Goal: Entertainment & Leisure: Consume media (video, audio)

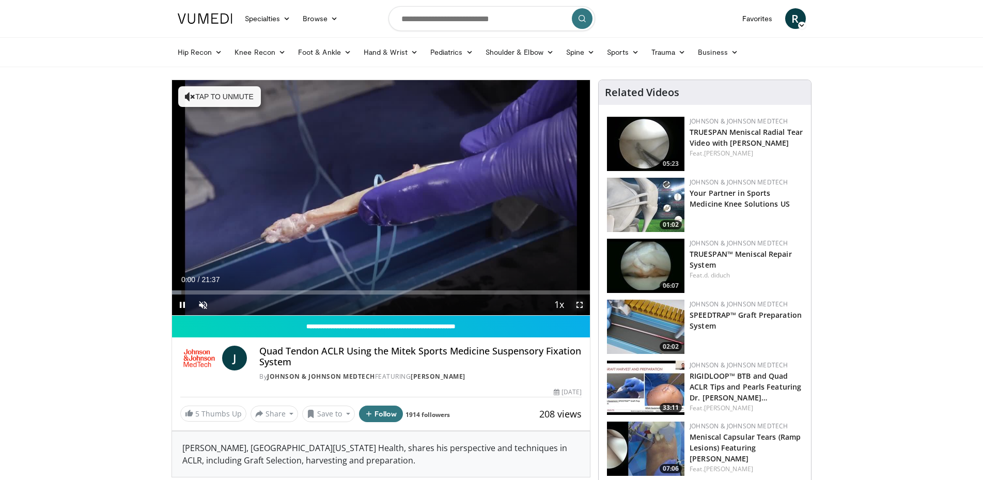
click at [580, 304] on span "Video Player" at bounding box center [579, 304] width 21 height 21
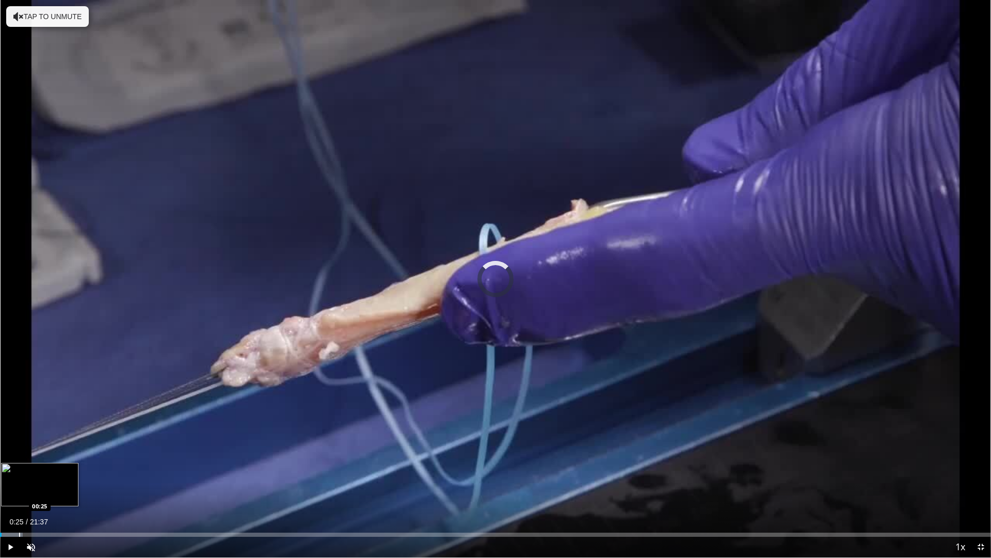
click at [19, 479] on div "Progress Bar" at bounding box center [19, 534] width 1 height 4
click at [32, 479] on div "Progress Bar" at bounding box center [31, 534] width 1 height 4
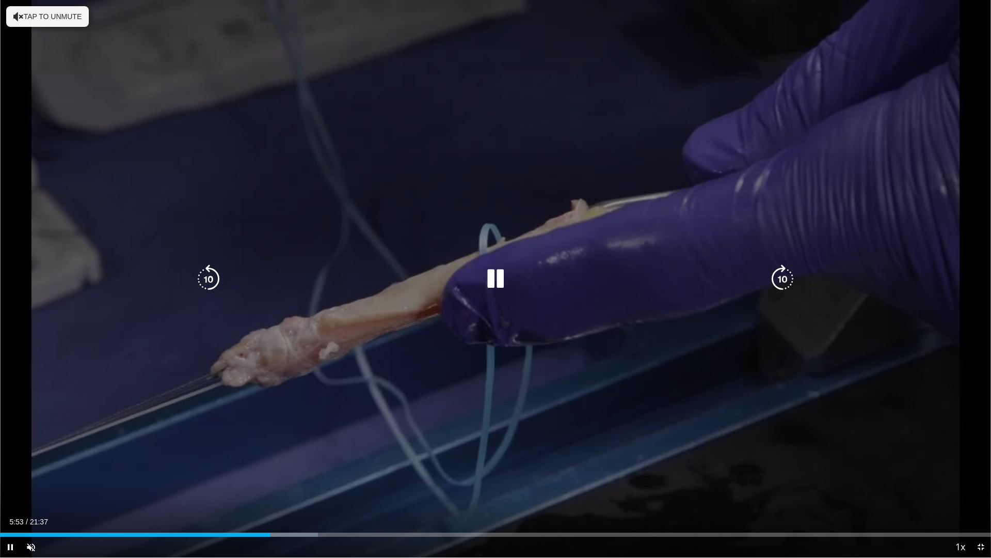
click at [706, 272] on div "Video Player" at bounding box center [495, 279] width 595 height 21
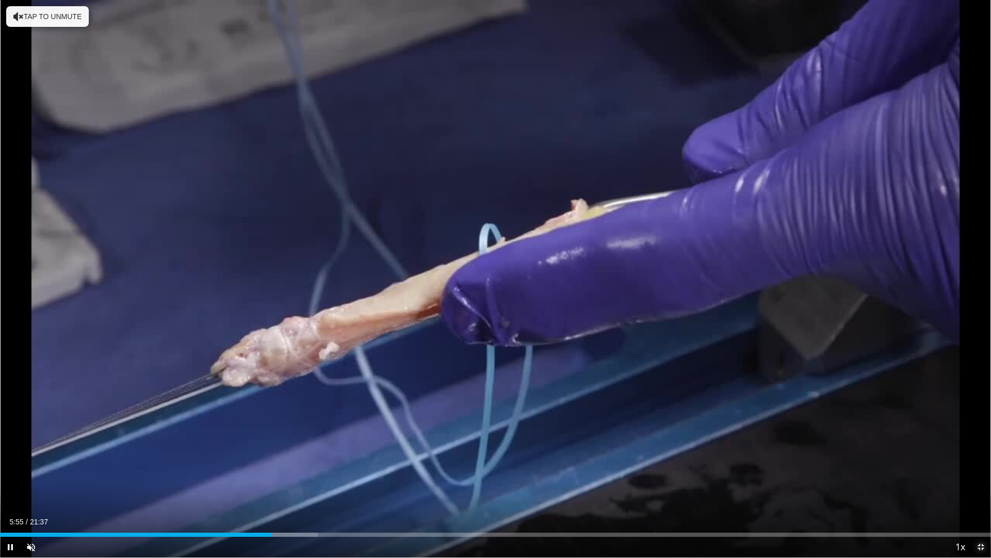
click at [982, 479] on span "Video Player" at bounding box center [981, 547] width 21 height 21
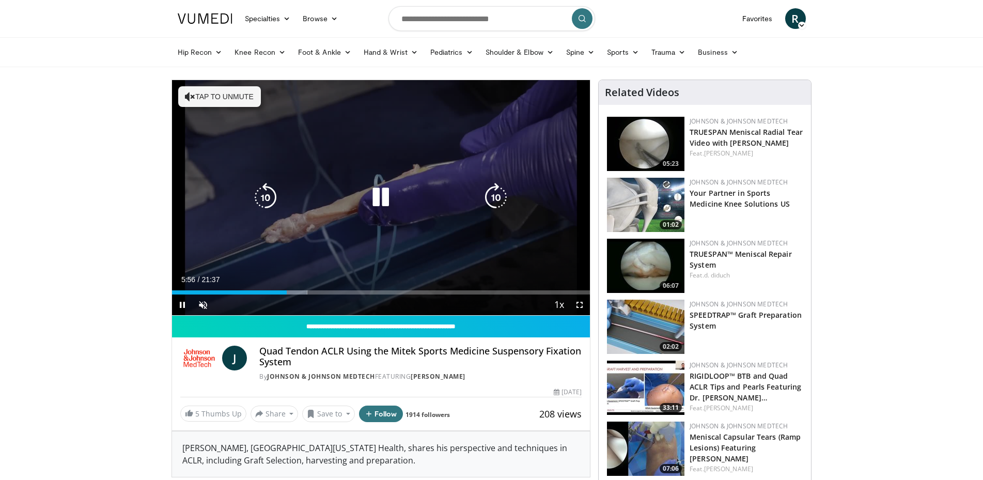
click at [377, 196] on icon "Video Player" at bounding box center [380, 197] width 29 height 29
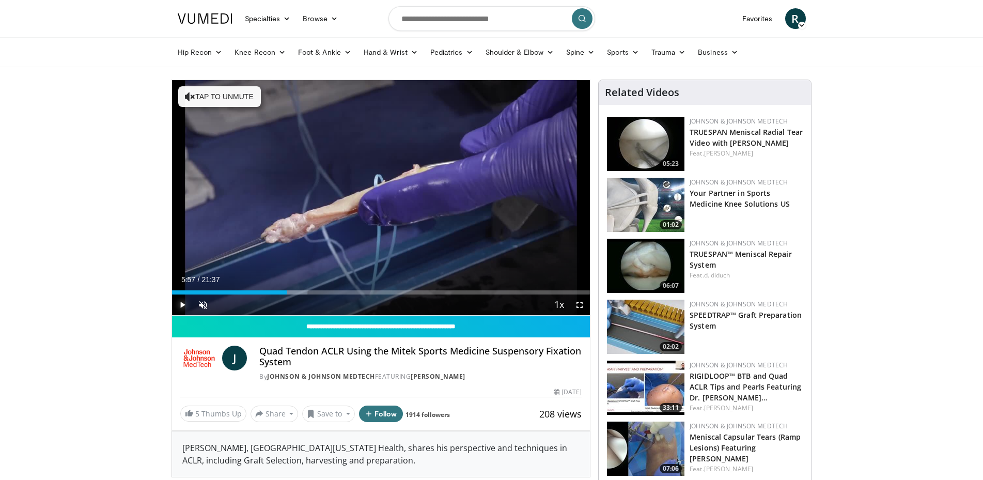
click at [184, 306] on span "Video Player" at bounding box center [182, 304] width 21 height 21
click at [576, 306] on span "Video Player" at bounding box center [579, 304] width 21 height 21
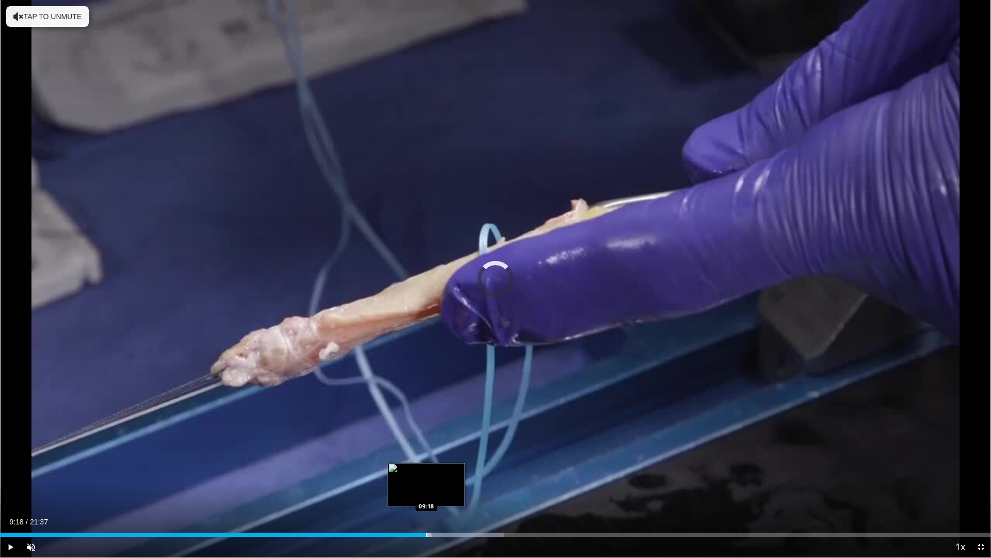
click at [427, 479] on div "Progress Bar" at bounding box center [427, 534] width 1 height 4
click at [464, 479] on div "Progress Bar" at bounding box center [464, 534] width 1 height 4
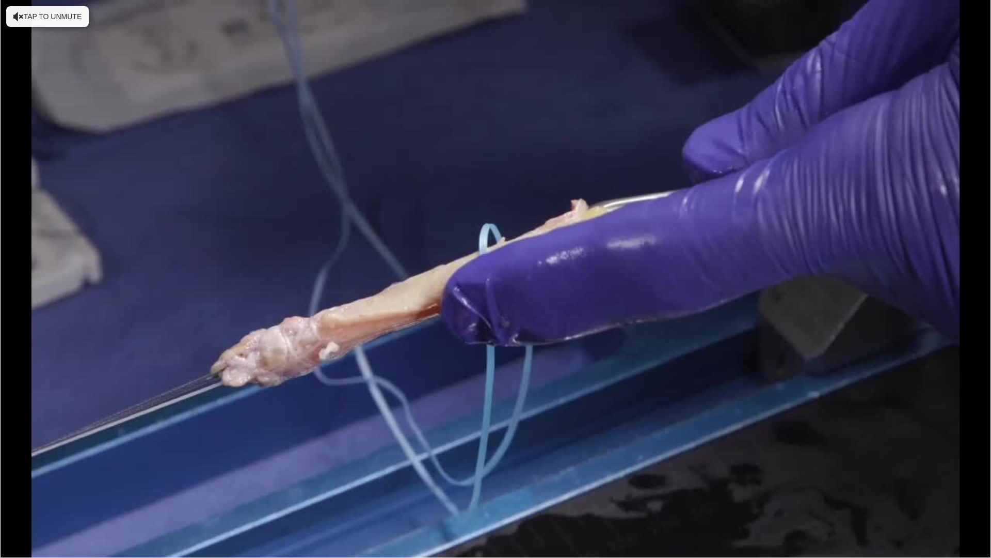
click at [497, 479] on div "10 seconds Tap to unmute" at bounding box center [495, 278] width 991 height 557
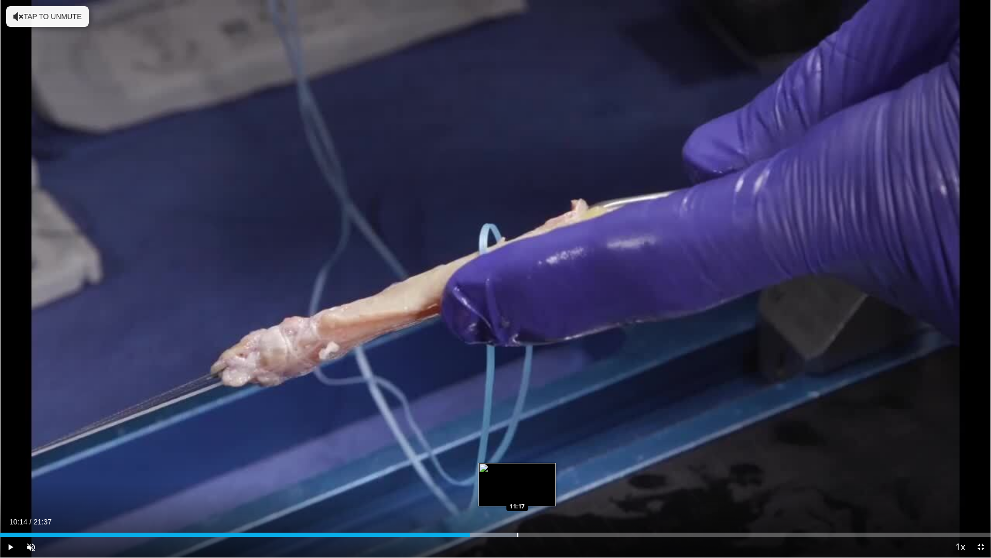
click at [518, 479] on div "Progress Bar" at bounding box center [517, 534] width 1 height 4
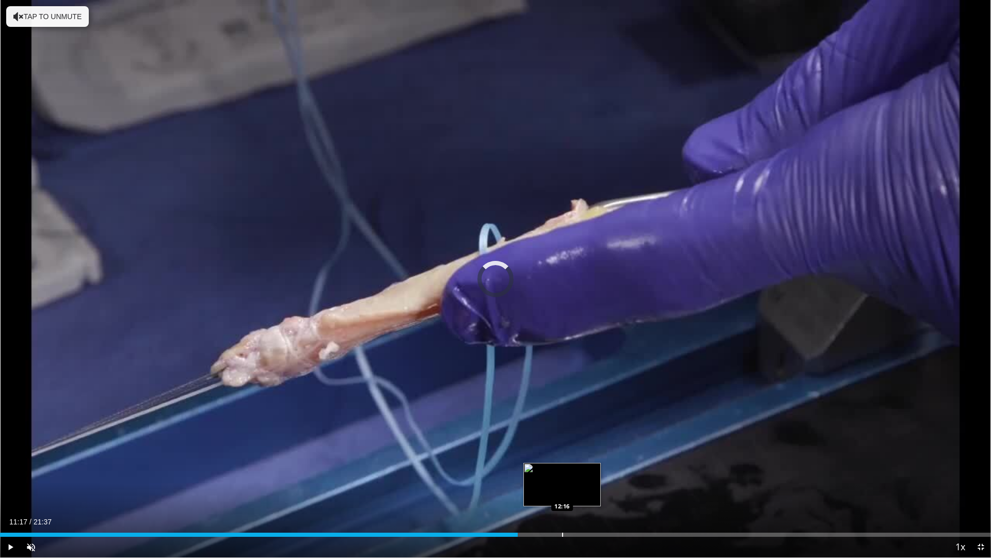
click at [562, 479] on div "Progress Bar" at bounding box center [562, 534] width 1 height 4
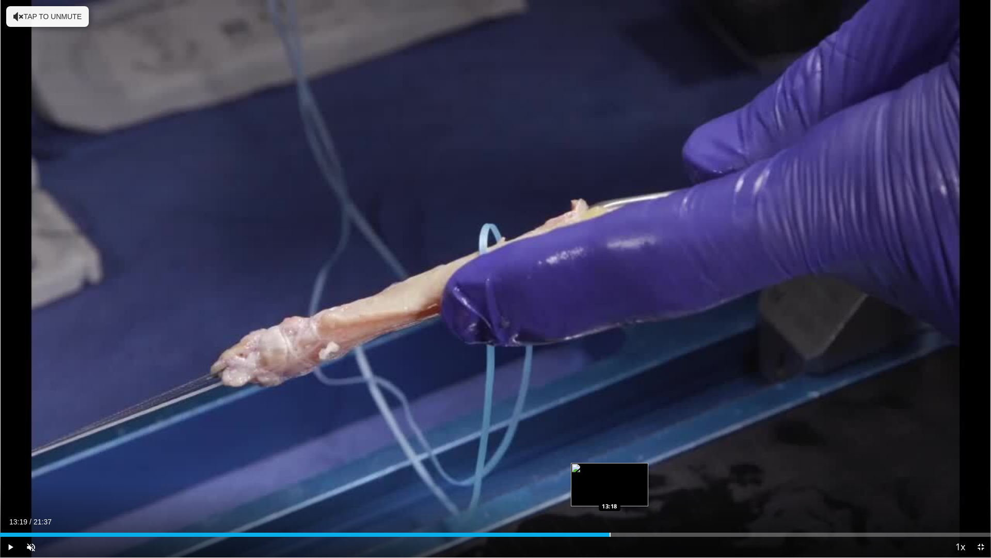
click at [611, 479] on div "Progress Bar" at bounding box center [586, 534] width 51 height 4
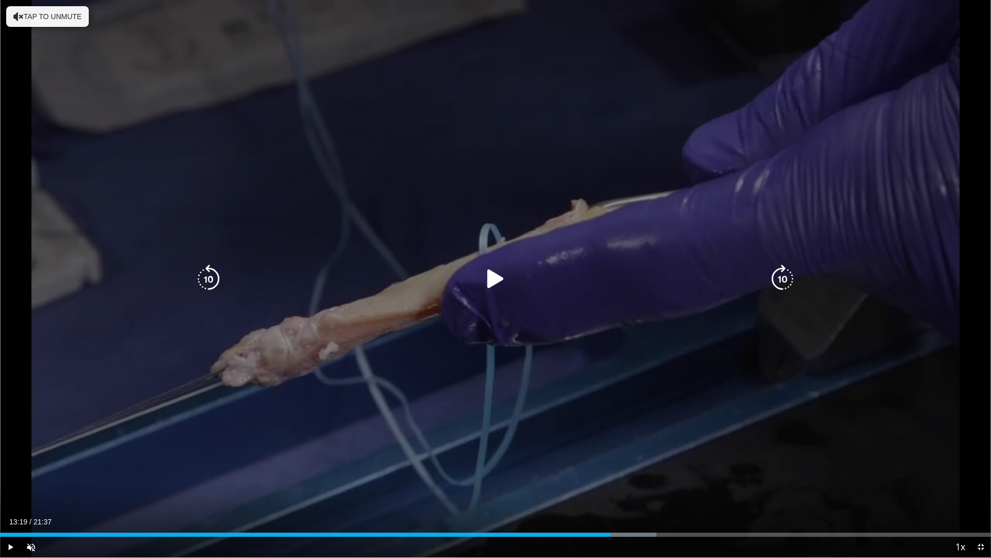
click at [318, 474] on div "10 seconds Tap to unmute" at bounding box center [495, 278] width 991 height 557
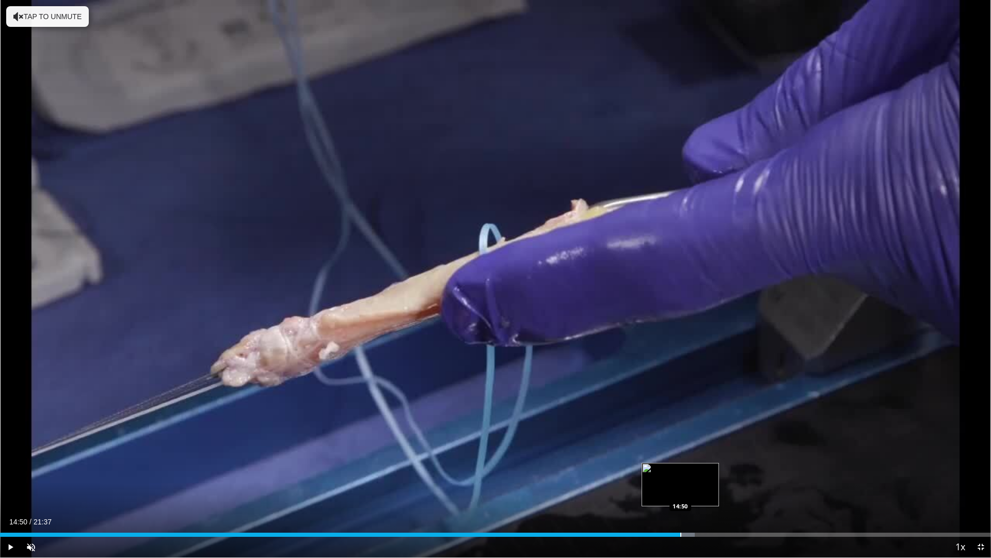
click at [681, 479] on div "Progress Bar" at bounding box center [681, 534] width 1 height 4
click at [733, 479] on div "Current Time 14:51 / Duration 21:37 Pause Skip Backward Skip Forward Unmute 0% …" at bounding box center [495, 547] width 991 height 21
click at [978, 479] on span "Video Player" at bounding box center [981, 547] width 21 height 21
